Goal: Information Seeking & Learning: Find specific fact

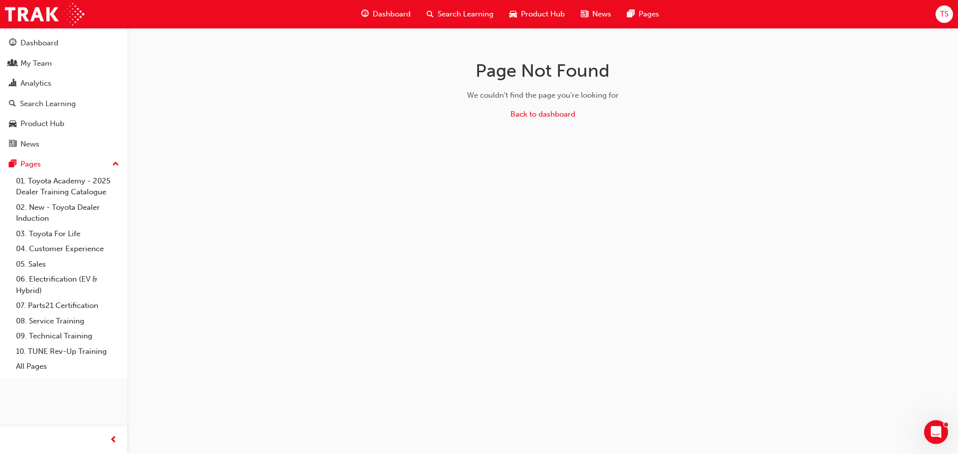
click at [454, 12] on span "Search Learning" at bounding box center [465, 13] width 56 height 11
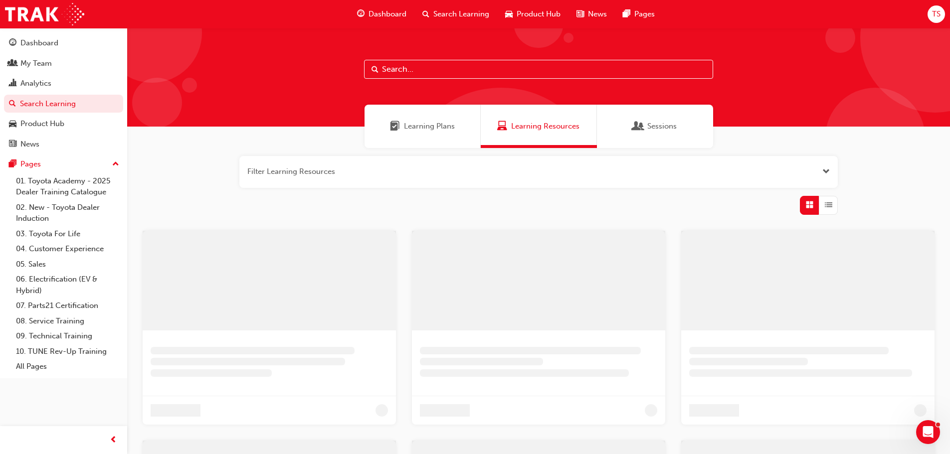
click at [396, 62] on input "text" at bounding box center [538, 69] width 349 height 19
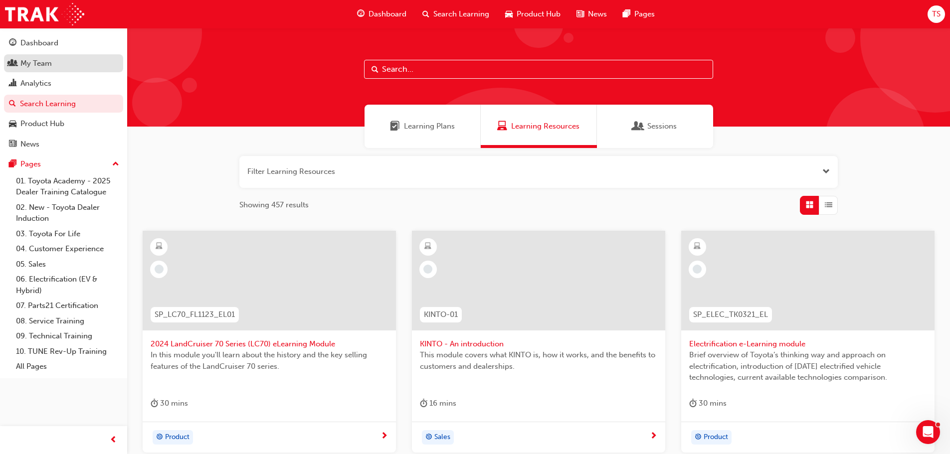
click at [34, 67] on div "My Team" at bounding box center [35, 63] width 31 height 11
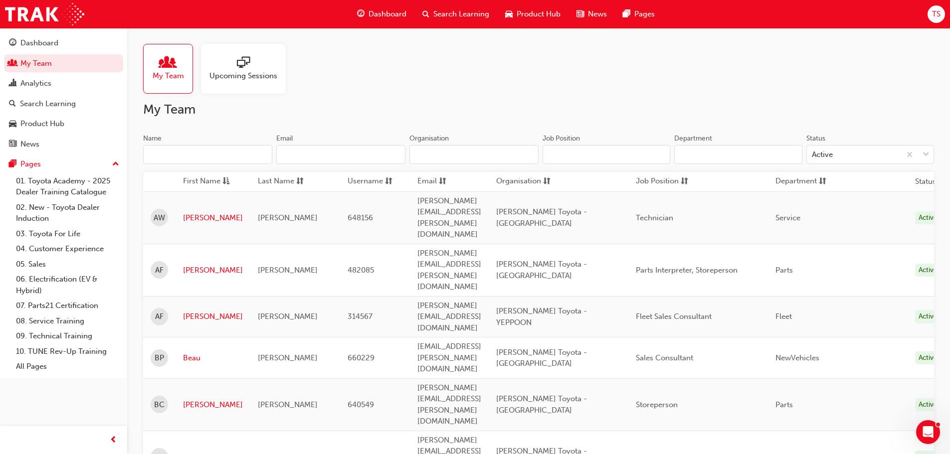
click at [202, 163] on input "Name" at bounding box center [207, 154] width 129 height 19
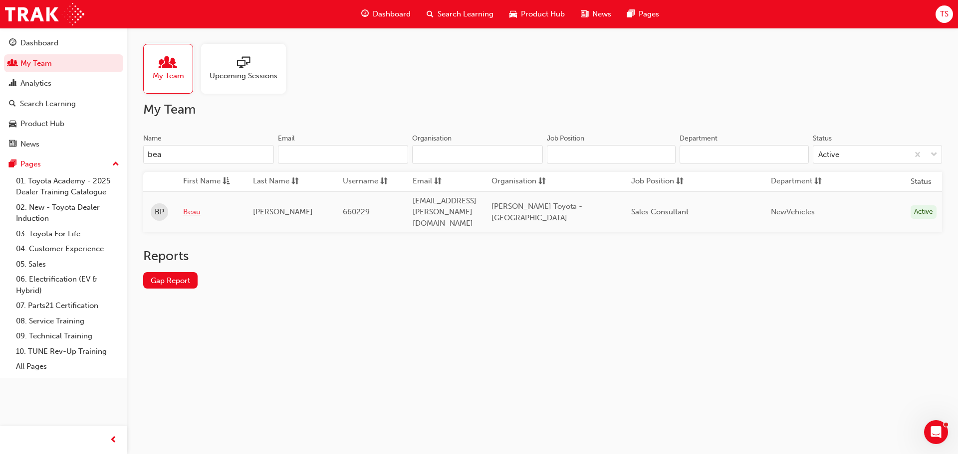
type input "bea"
click at [191, 206] on link "Beau" at bounding box center [210, 211] width 55 height 11
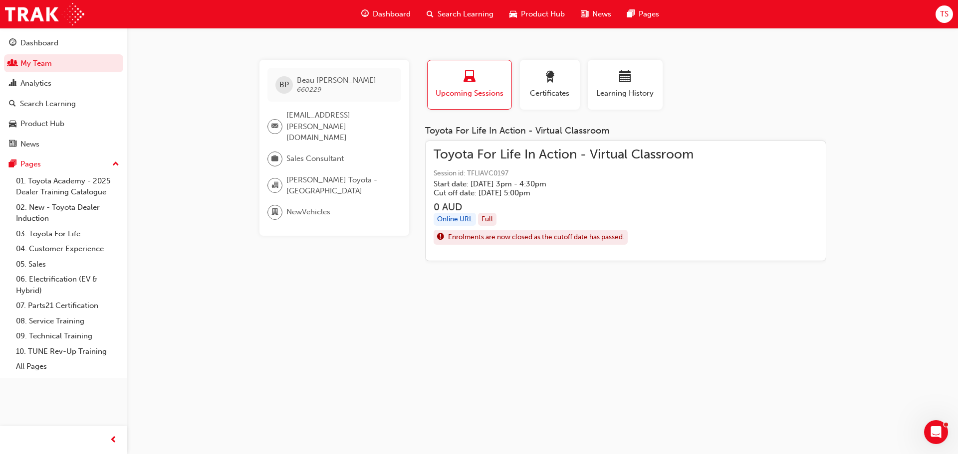
click at [480, 149] on span "Toyota For Life In Action - Virtual Classroom" at bounding box center [563, 154] width 260 height 11
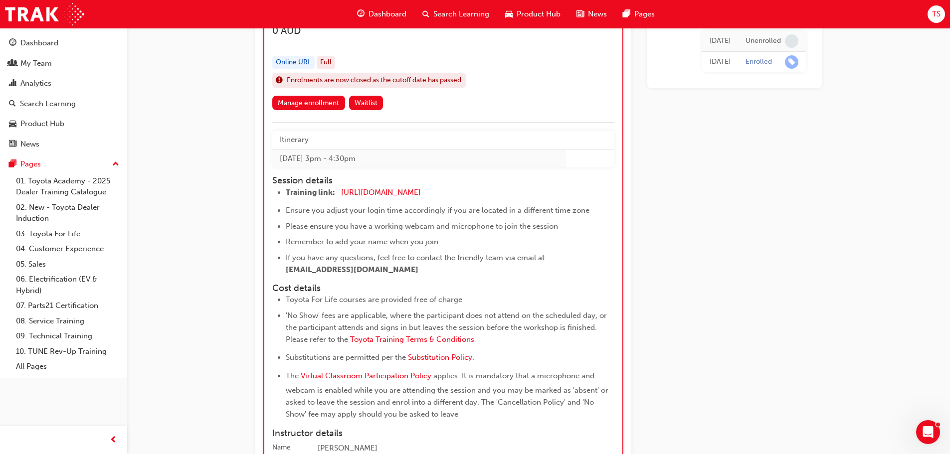
scroll to position [1134, 0]
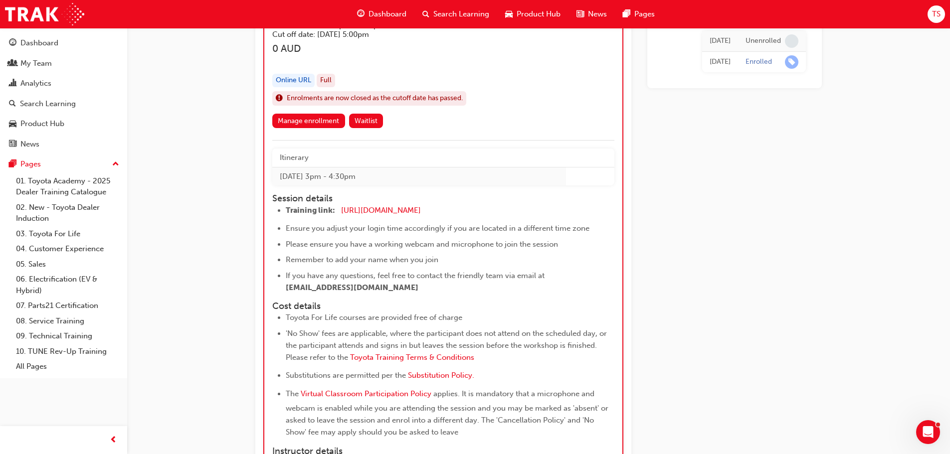
drag, startPoint x: 272, startPoint y: 194, endPoint x: 552, endPoint y: 287, distance: 294.1
click at [552, 287] on div "Session details Training link: [URL][DOMAIN_NAME] ​ Ensure you adjust your logi…" at bounding box center [434, 243] width 324 height 100
copy div "Session details Training link: [URL][DOMAIN_NAME] ​ Ensure you adjust your logi…"
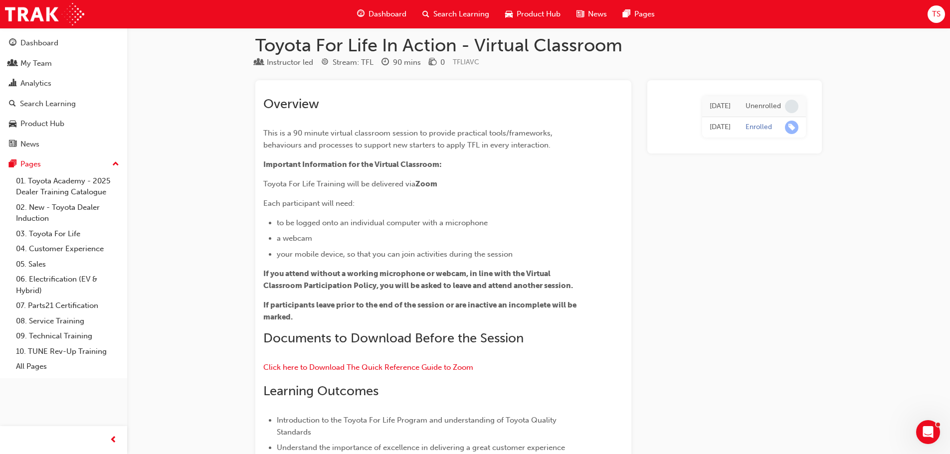
scroll to position [0, 0]
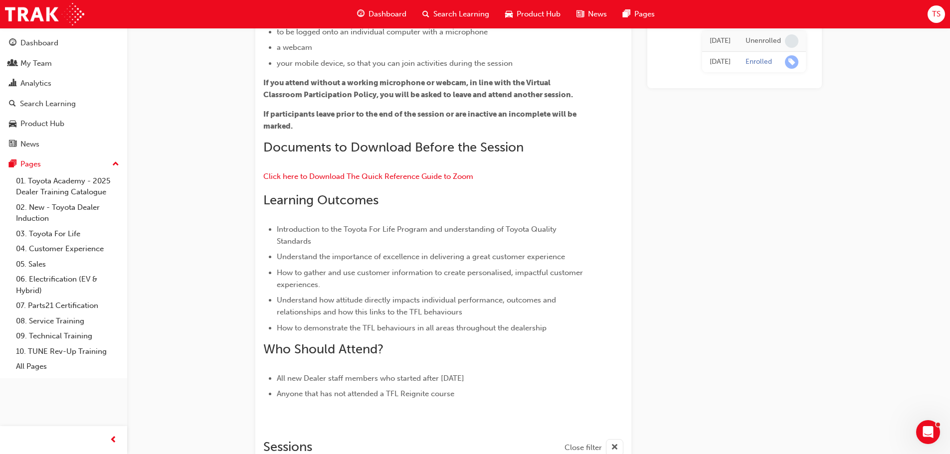
scroll to position [199, 0]
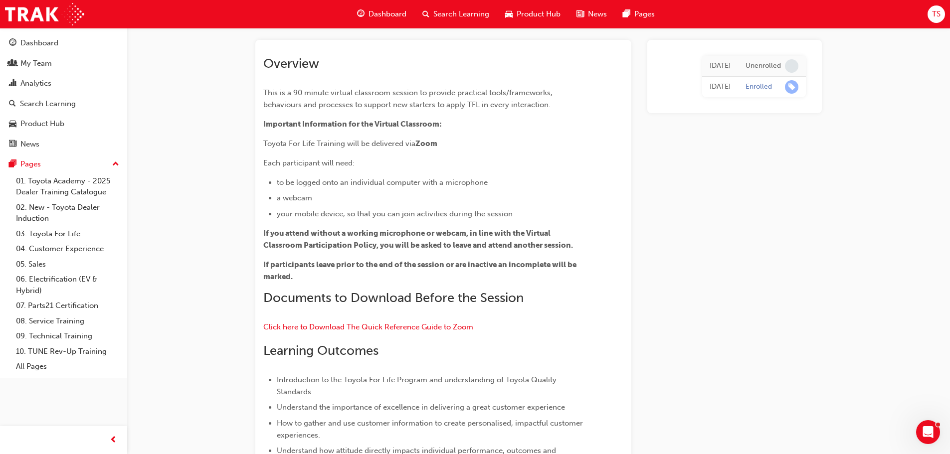
scroll to position [0, 0]
